Goal: Find specific page/section: Find specific page/section

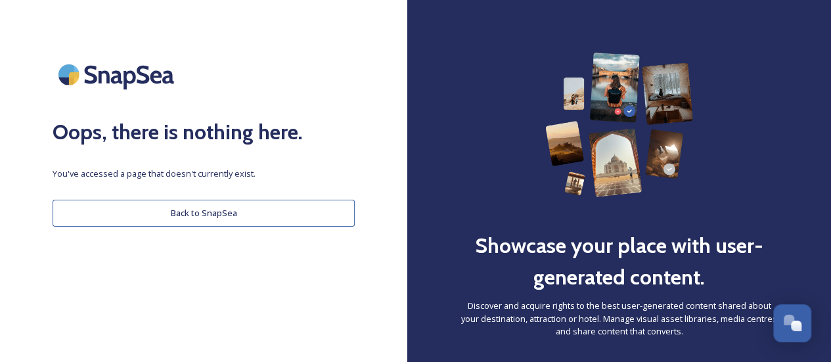
click at [241, 216] on button "Back to SnapSea" at bounding box center [204, 213] width 302 height 27
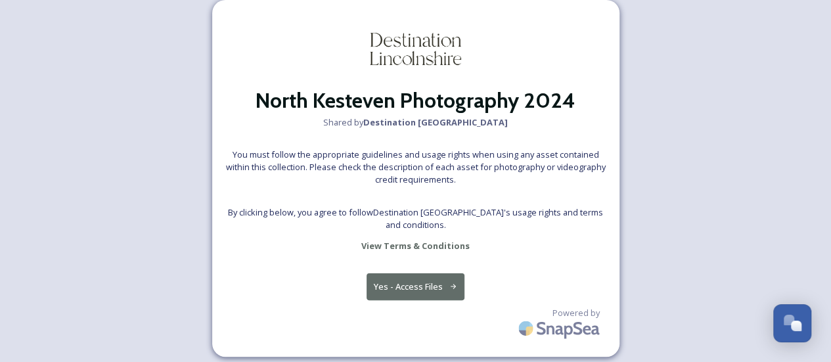
scroll to position [20, 0]
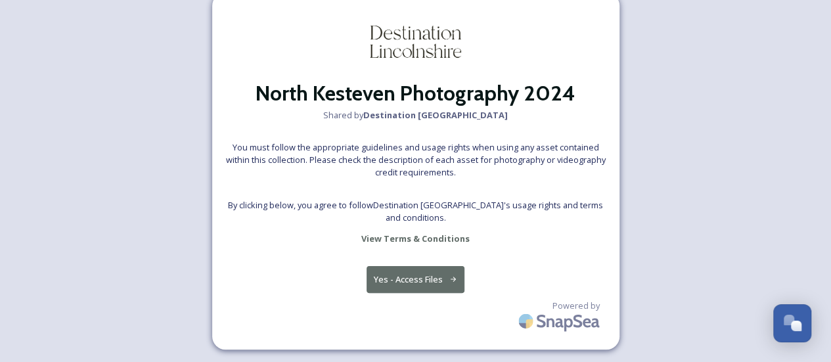
click at [428, 115] on strong "Destination [GEOGRAPHIC_DATA]" at bounding box center [435, 115] width 145 height 12
drag, startPoint x: 425, startPoint y: 116, endPoint x: 398, endPoint y: 34, distance: 86.5
click at [398, 34] on img at bounding box center [415, 42] width 131 height 72
click at [399, 39] on img at bounding box center [415, 42] width 131 height 72
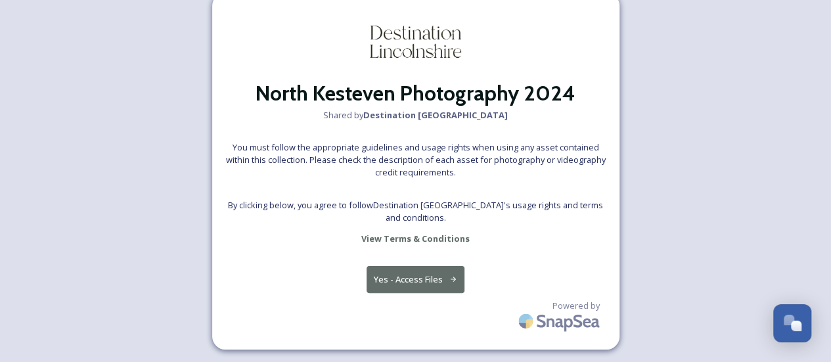
click at [409, 279] on button "Yes - Access Files" at bounding box center [416, 279] width 99 height 27
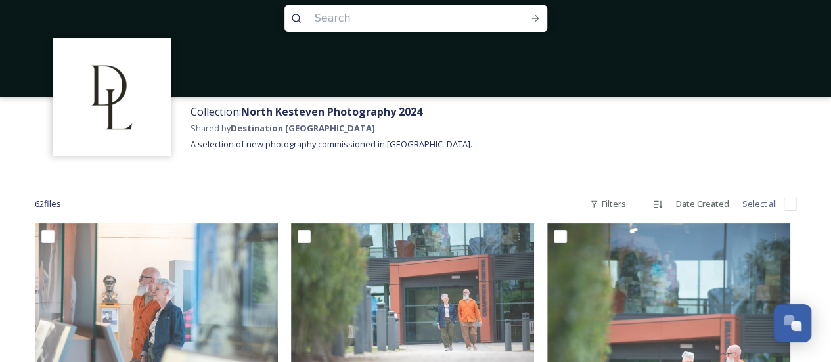
scroll to position [0, 0]
